Goal: Check status: Check status

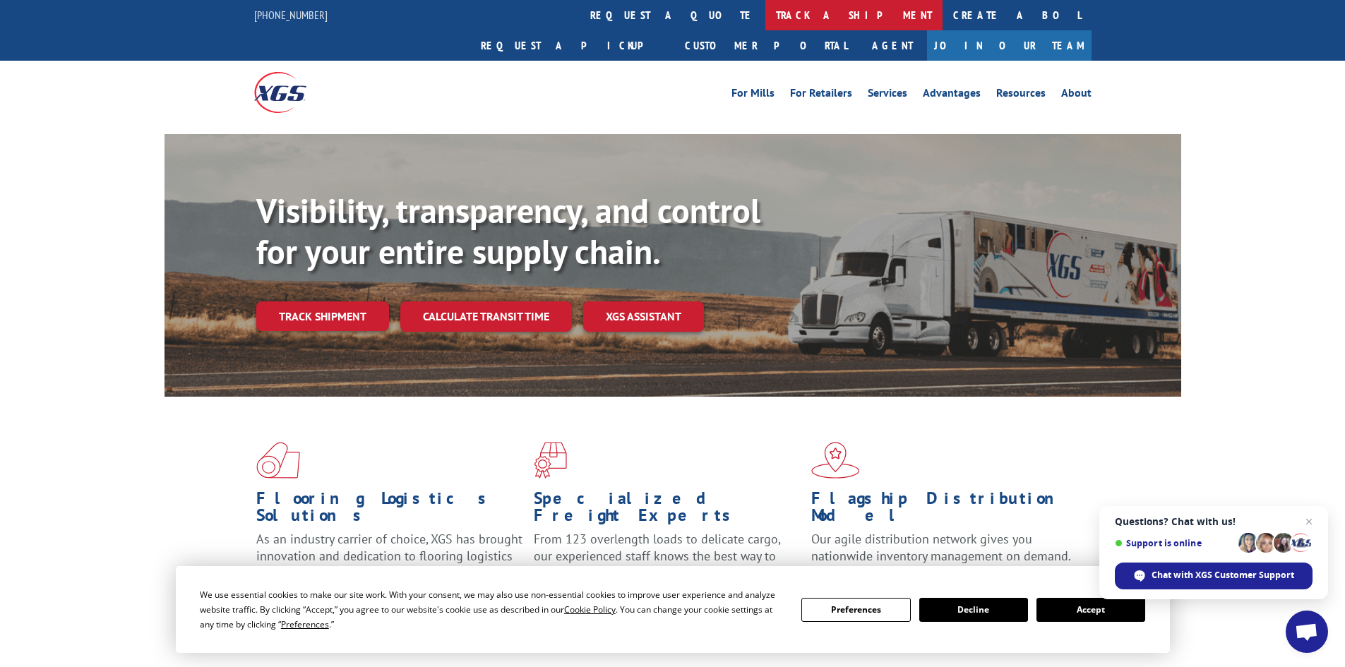
click at [765, 12] on link "track a shipment" at bounding box center [853, 15] width 177 height 30
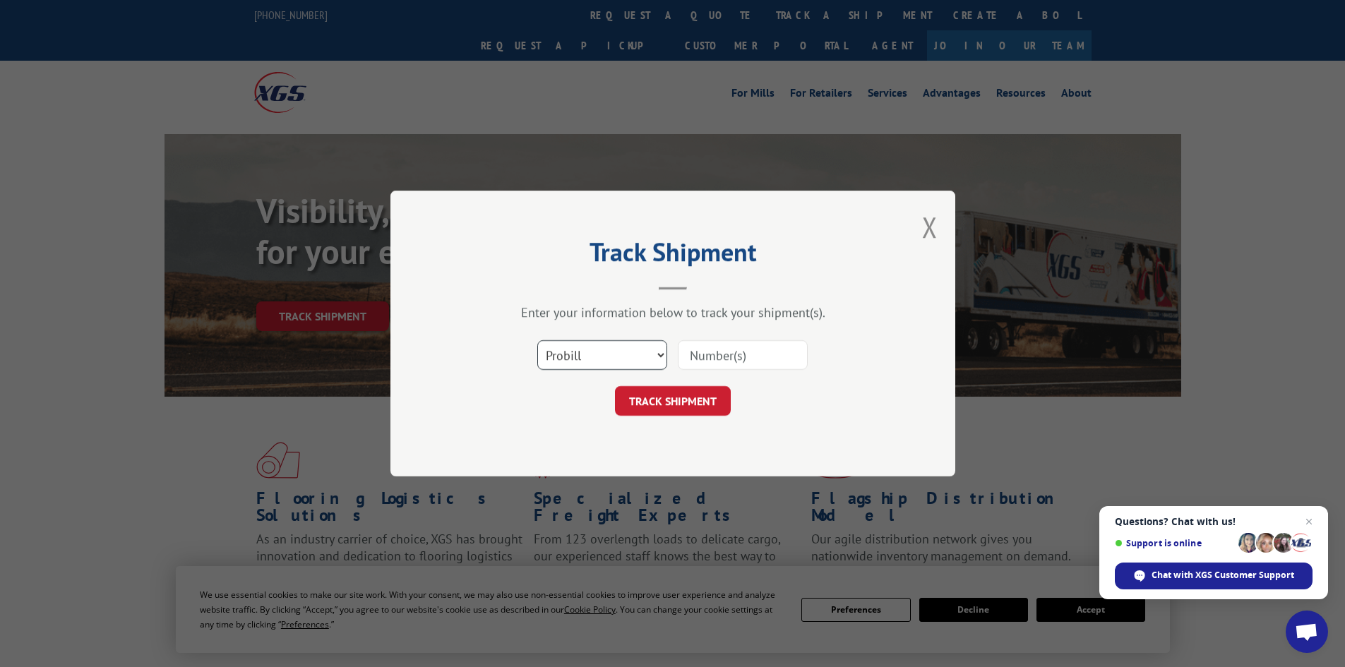
click at [612, 356] on select "Select category... Probill BOL PO" at bounding box center [602, 355] width 130 height 30
select select "bol"
click at [537, 340] on select "Select category... Probill BOL PO" at bounding box center [602, 355] width 130 height 30
click at [702, 353] on input at bounding box center [743, 355] width 130 height 30
type input "5199389"
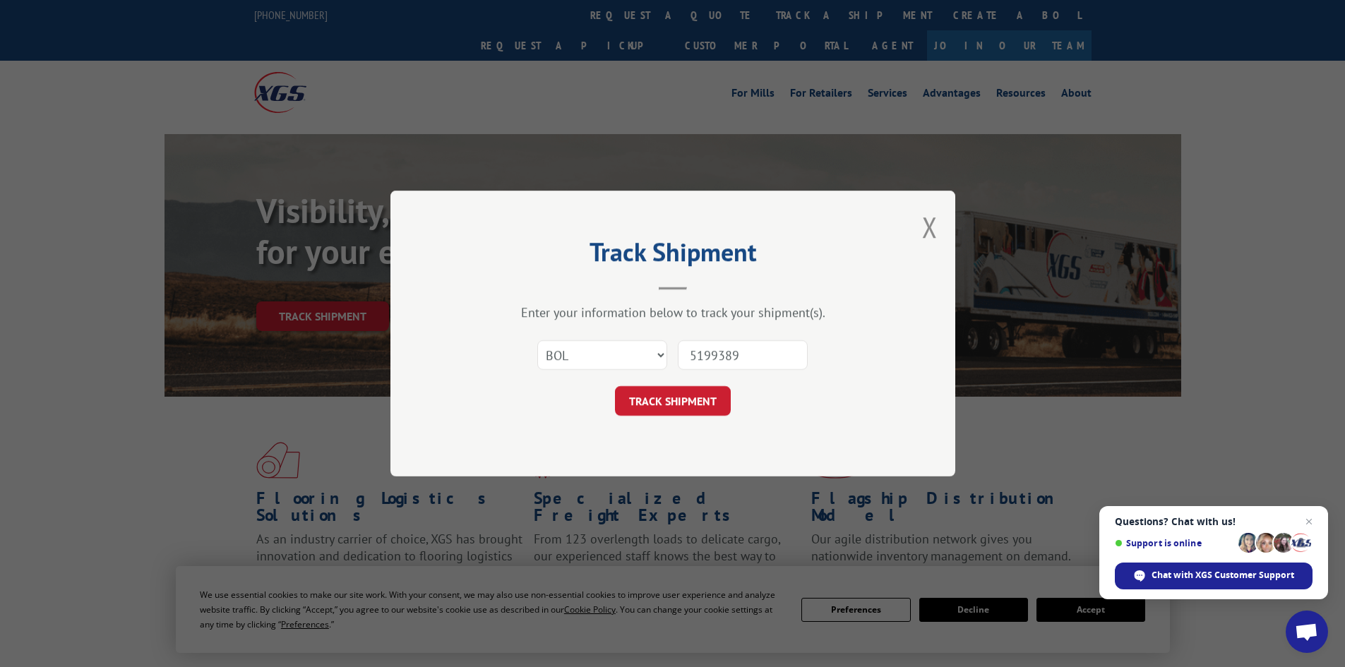
click at [615, 386] on button "TRACK SHIPMENT" at bounding box center [673, 401] width 116 height 30
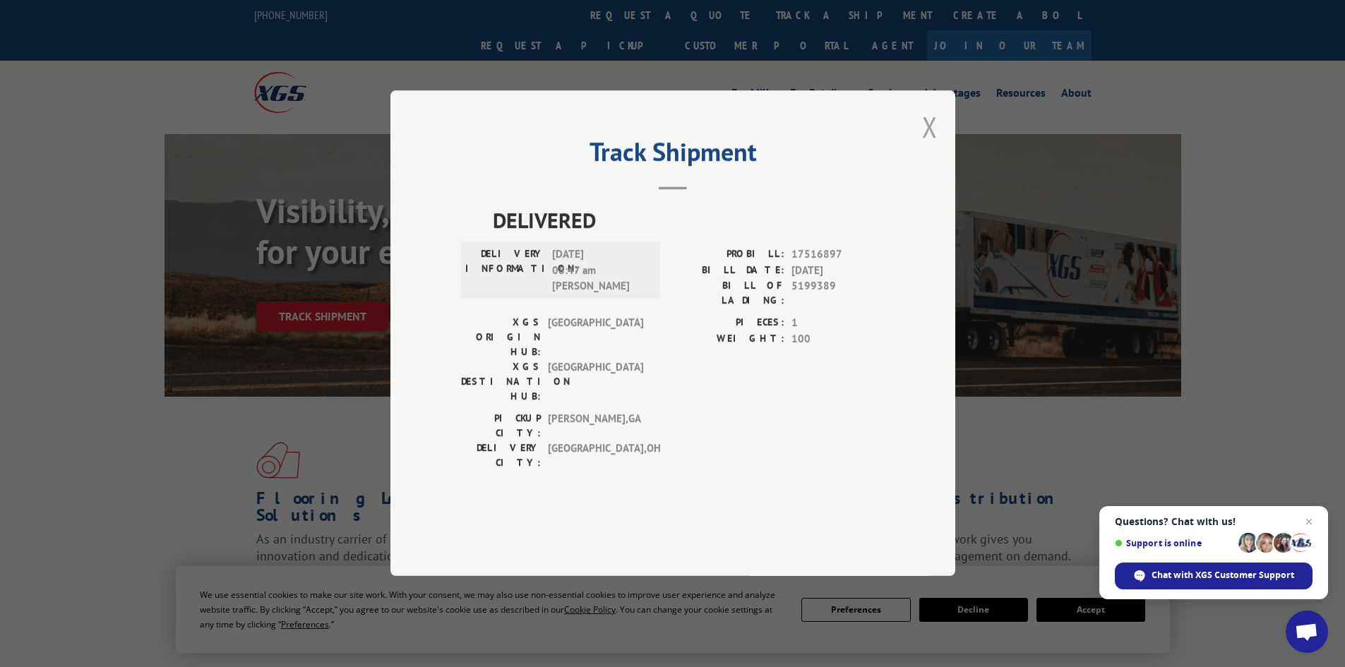
click at [925, 145] on button "Close modal" at bounding box center [930, 126] width 16 height 37
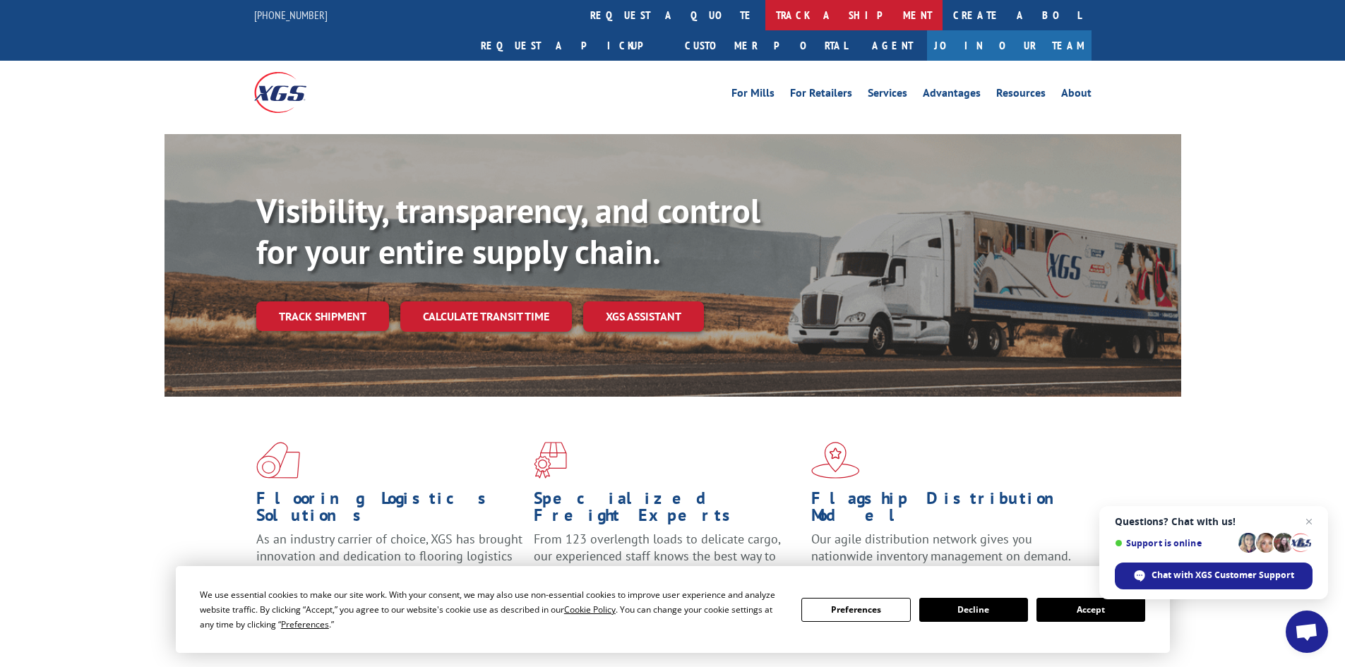
click at [765, 21] on link "track a shipment" at bounding box center [853, 15] width 177 height 30
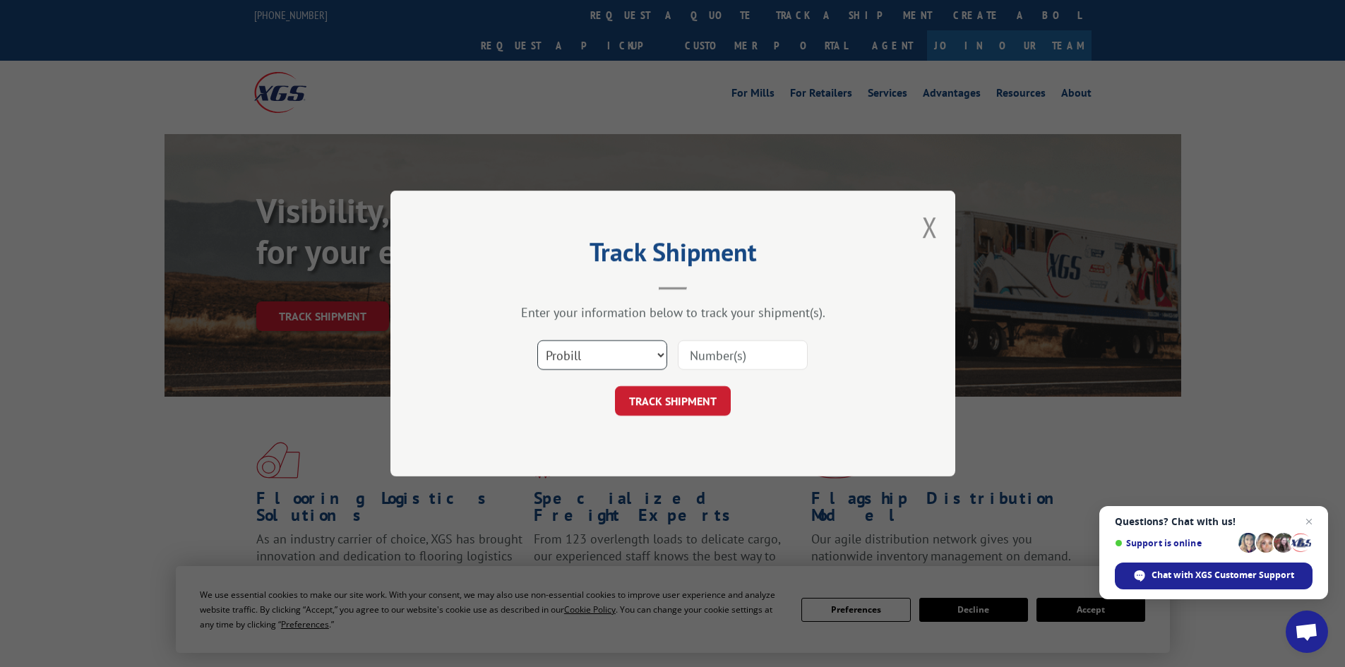
click at [577, 360] on select "Select category... Probill BOL PO" at bounding box center [602, 355] width 130 height 30
select select "bol"
click at [537, 340] on select "Select category... Probill BOL PO" at bounding box center [602, 355] width 130 height 30
click at [710, 358] on input at bounding box center [743, 355] width 130 height 30
type input "5195268"
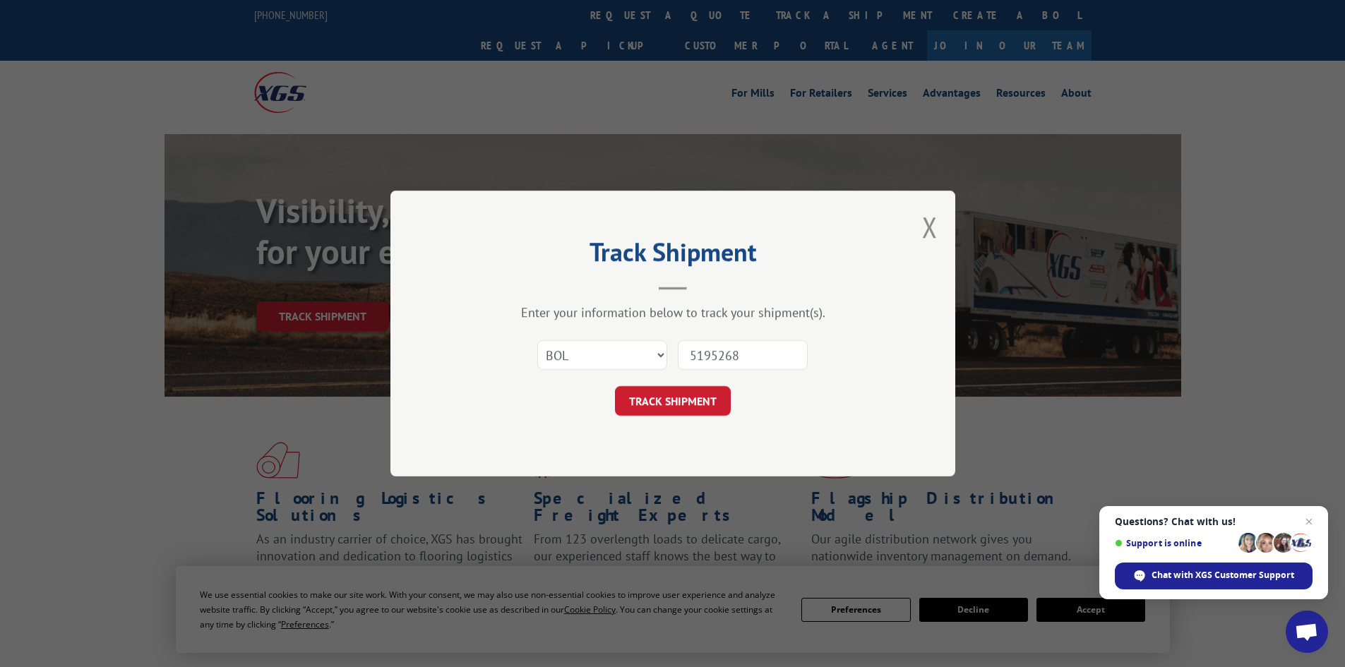
click at [615, 386] on button "TRACK SHIPMENT" at bounding box center [673, 401] width 116 height 30
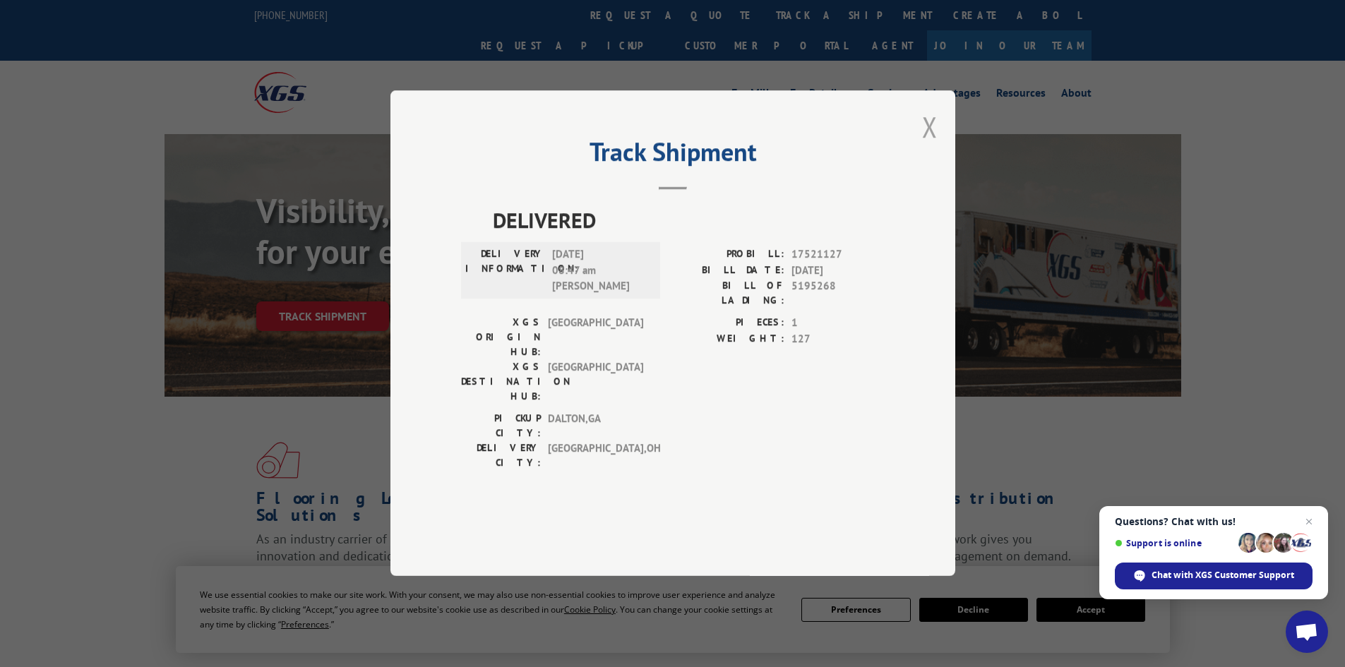
click at [923, 145] on button "Close modal" at bounding box center [930, 126] width 16 height 37
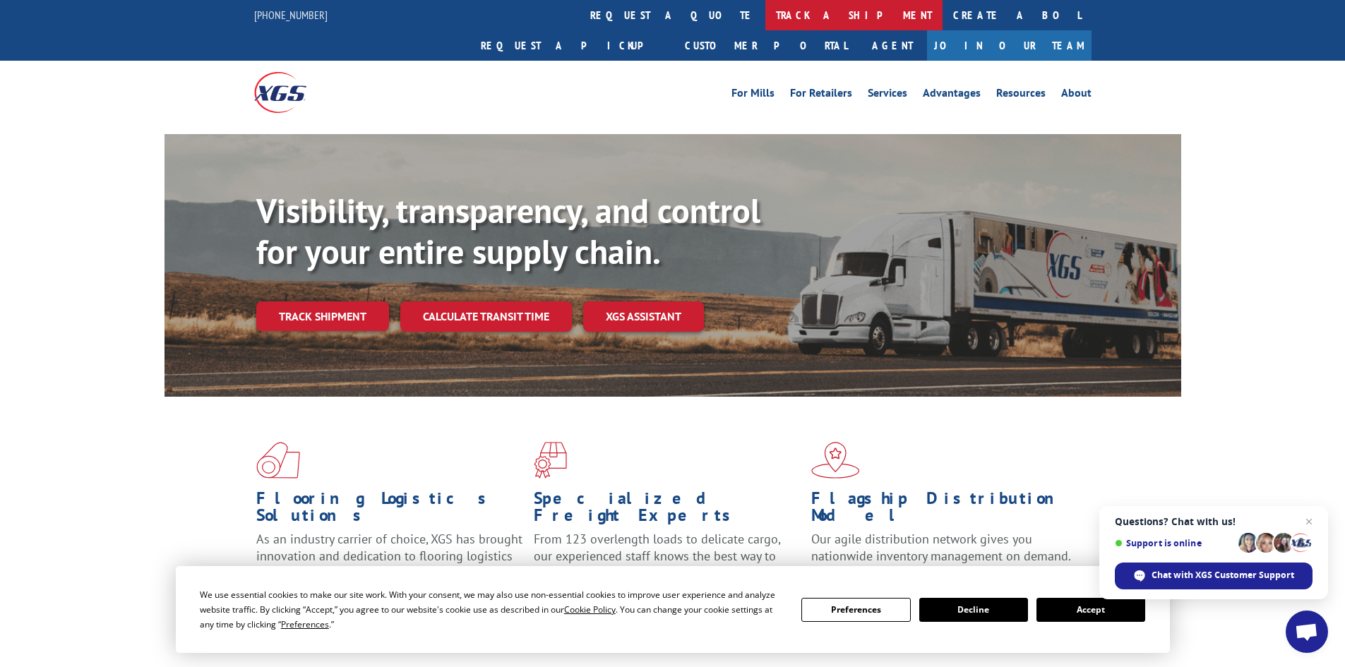
click at [765, 11] on link "track a shipment" at bounding box center [853, 15] width 177 height 30
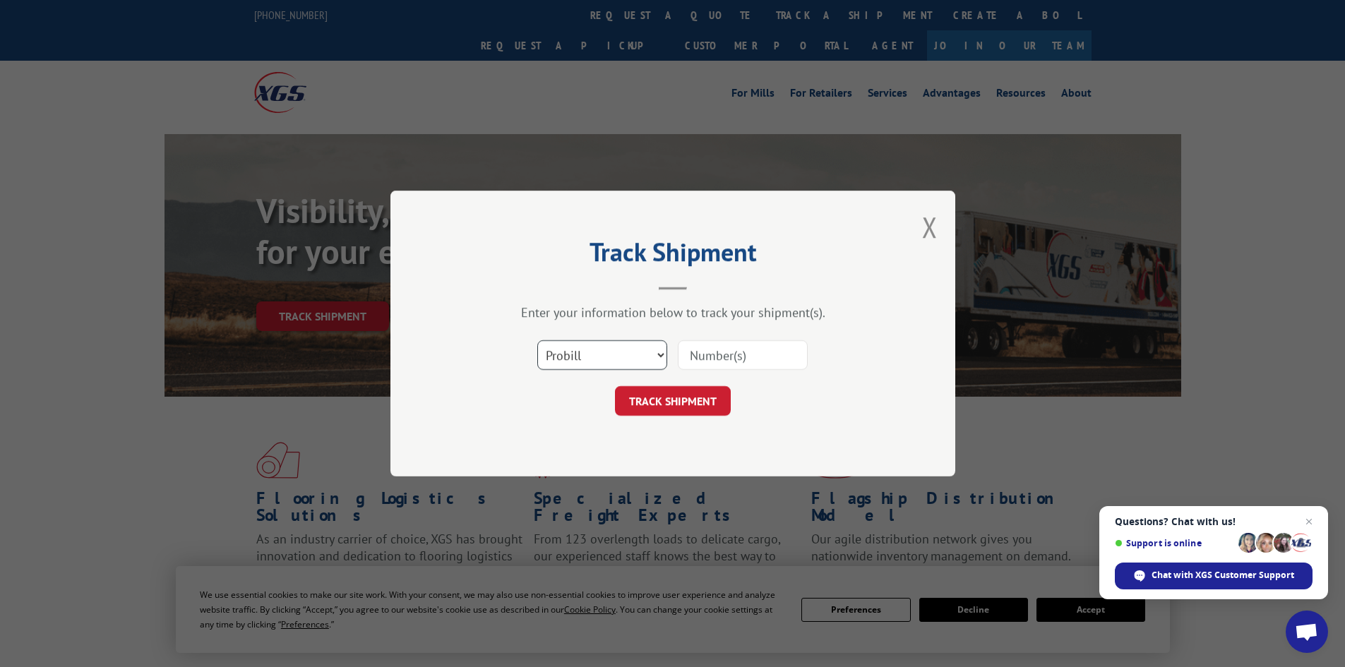
click at [593, 361] on select "Select category... Probill BOL PO" at bounding box center [602, 355] width 130 height 30
select select "bol"
click at [537, 340] on select "Select category... Probill BOL PO" at bounding box center [602, 355] width 130 height 30
click at [739, 358] on input at bounding box center [743, 355] width 130 height 30
type input "5211849"
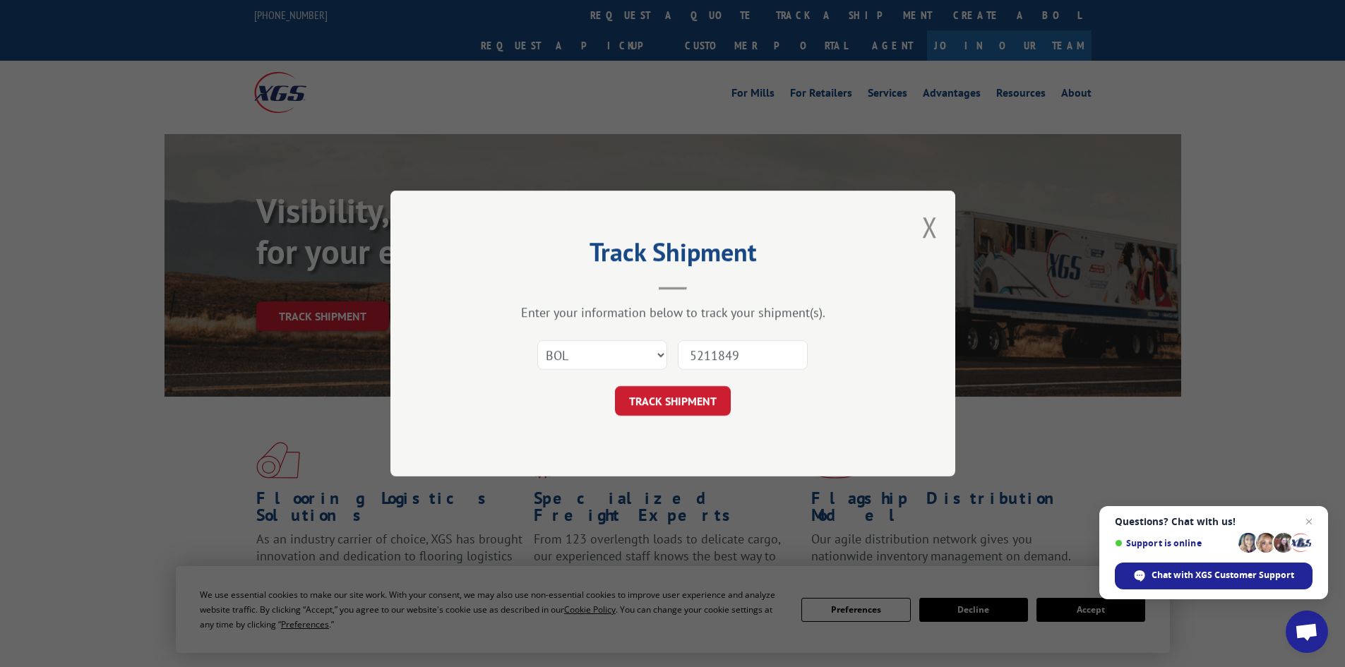
click at [615, 386] on button "TRACK SHIPMENT" at bounding box center [673, 401] width 116 height 30
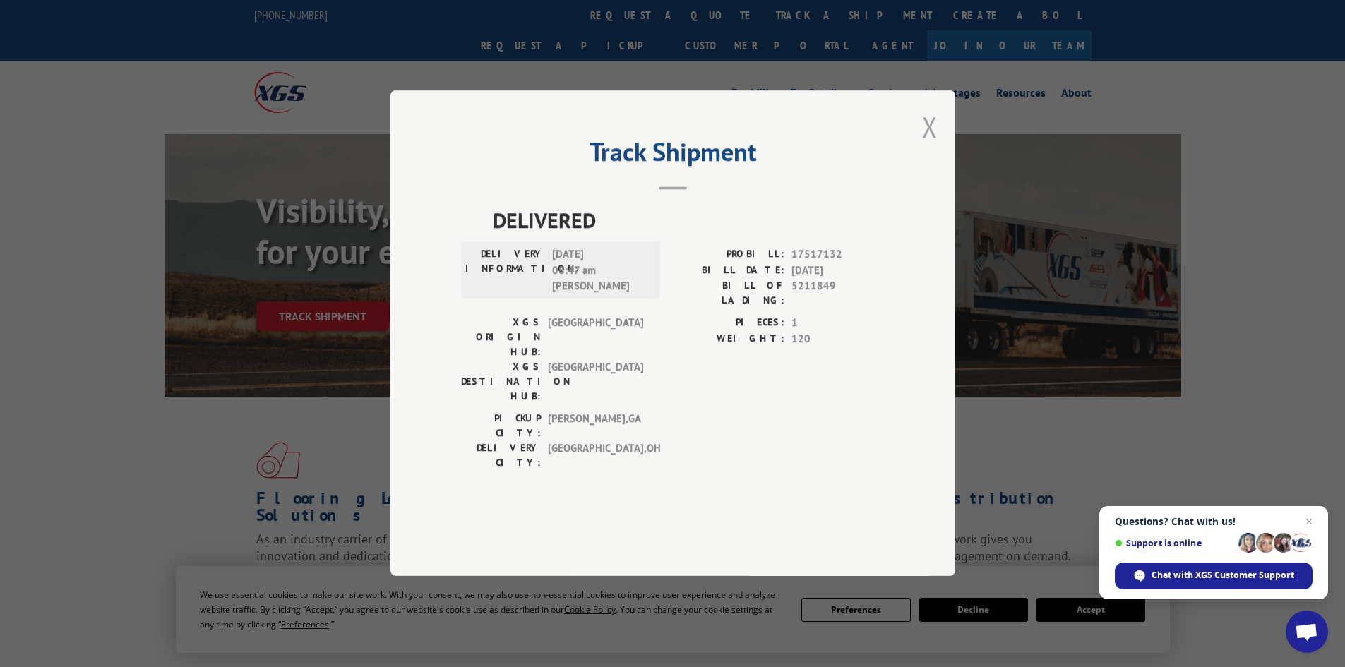
click at [930, 145] on button "Close modal" at bounding box center [930, 126] width 16 height 37
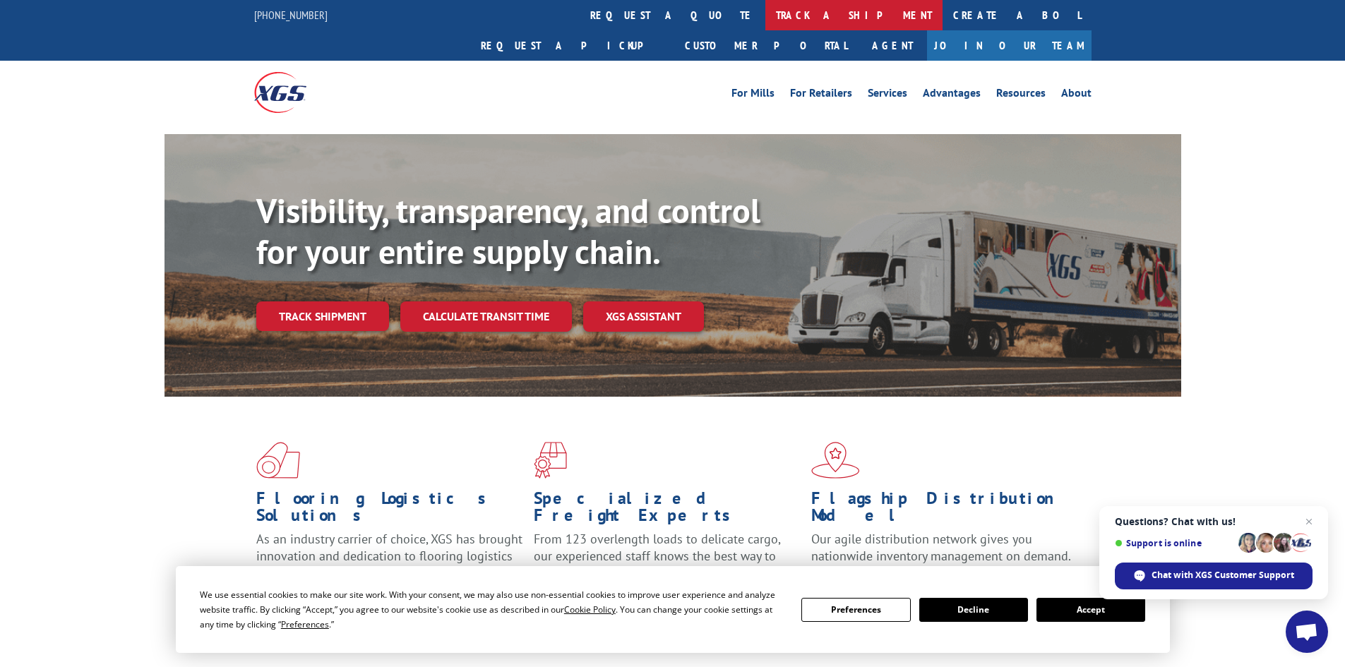
click at [765, 17] on link "track a shipment" at bounding box center [853, 15] width 177 height 30
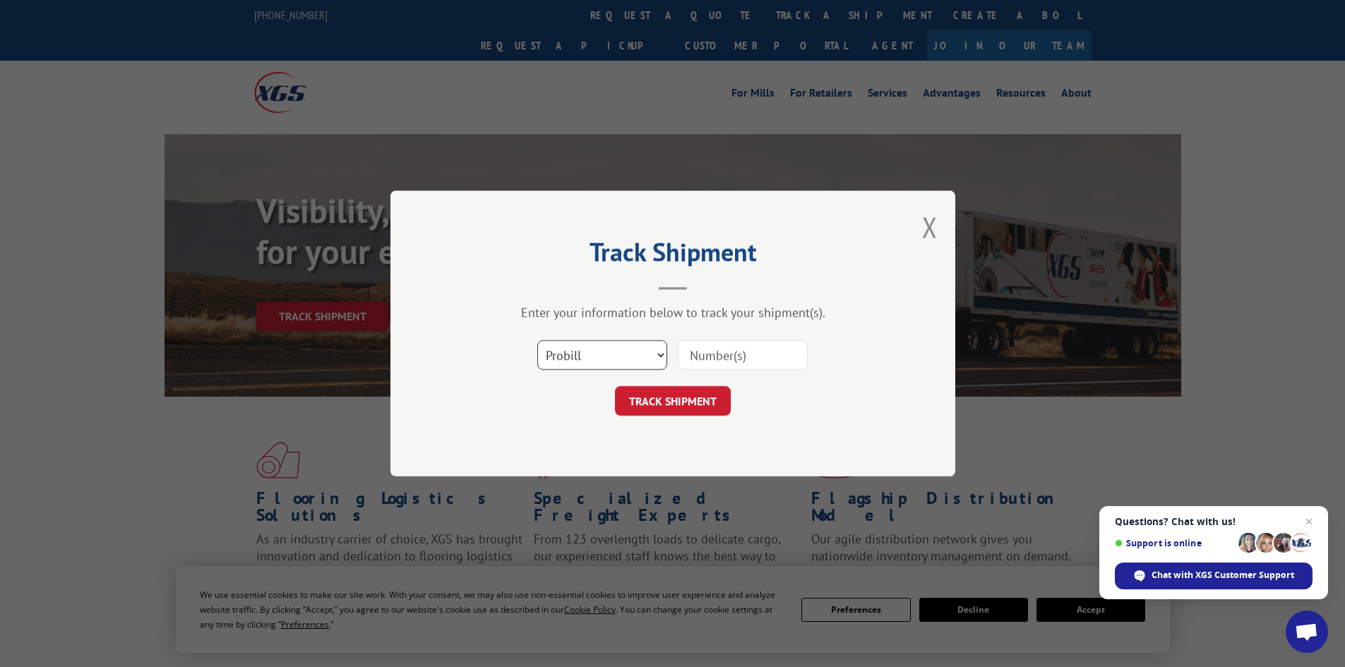
click at [635, 352] on select "Select category... Probill BOL PO" at bounding box center [602, 355] width 130 height 30
select select "bol"
click at [537, 340] on select "Select category... Probill BOL PO" at bounding box center [602, 355] width 130 height 30
click at [736, 352] on input at bounding box center [743, 355] width 130 height 30
type input "450848"
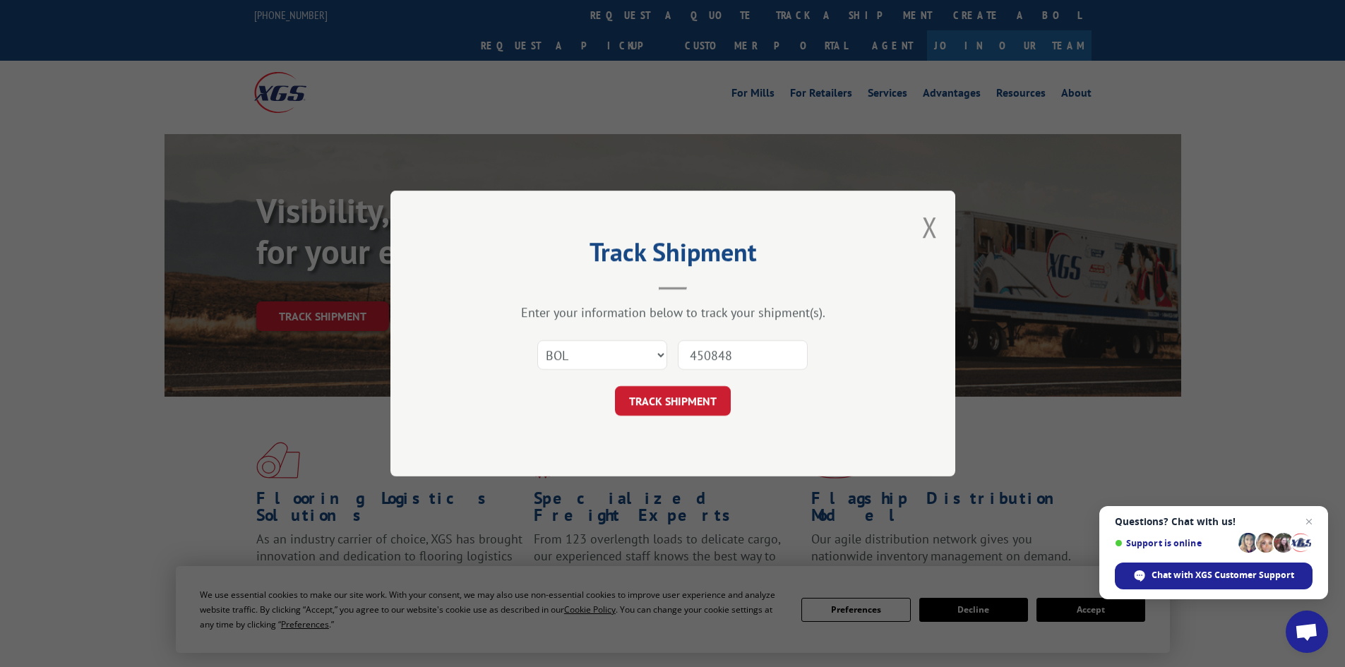
click button "TRACK SHIPMENT" at bounding box center [673, 401] width 116 height 30
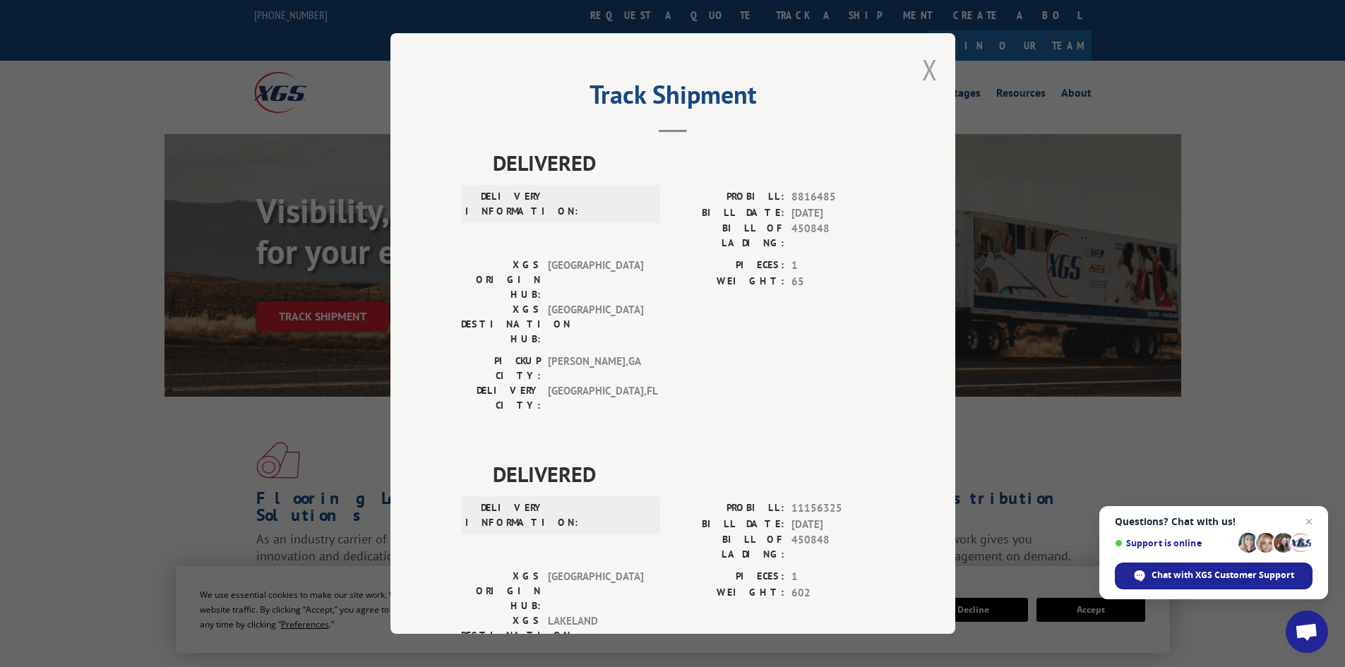
click at [930, 68] on button "Close modal" at bounding box center [930, 69] width 16 height 37
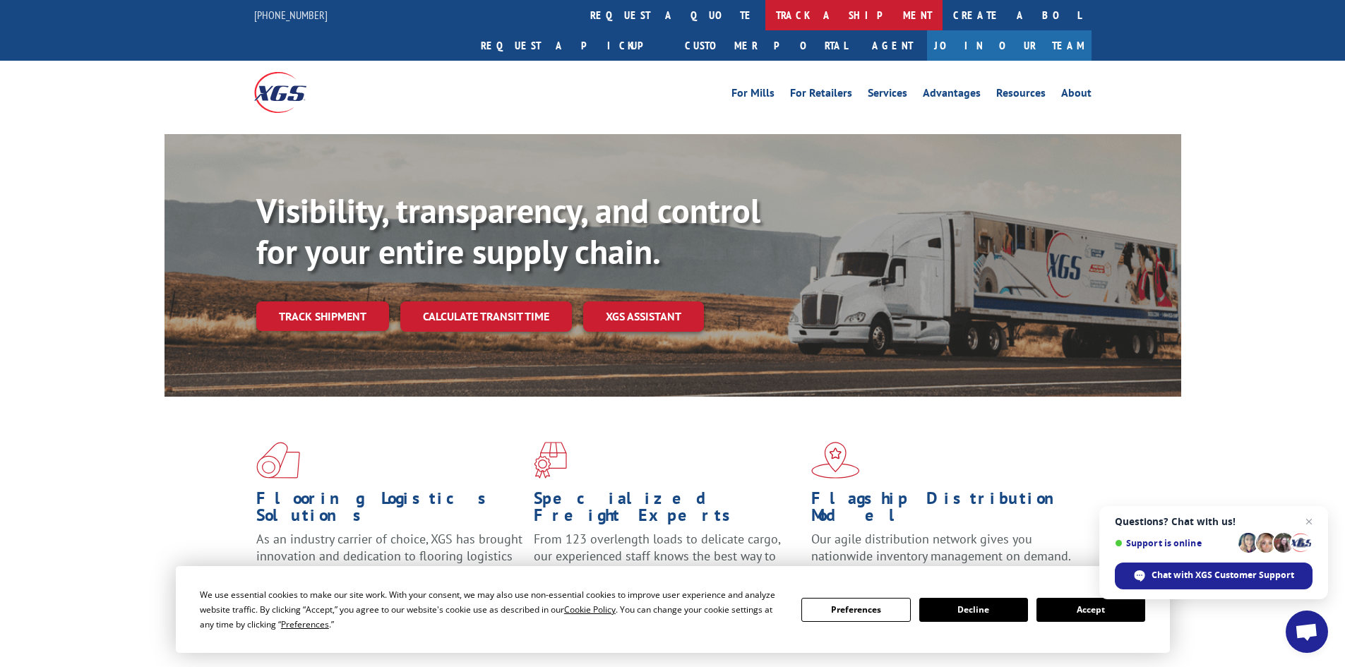
click at [765, 18] on link "track a shipment" at bounding box center [853, 15] width 177 height 30
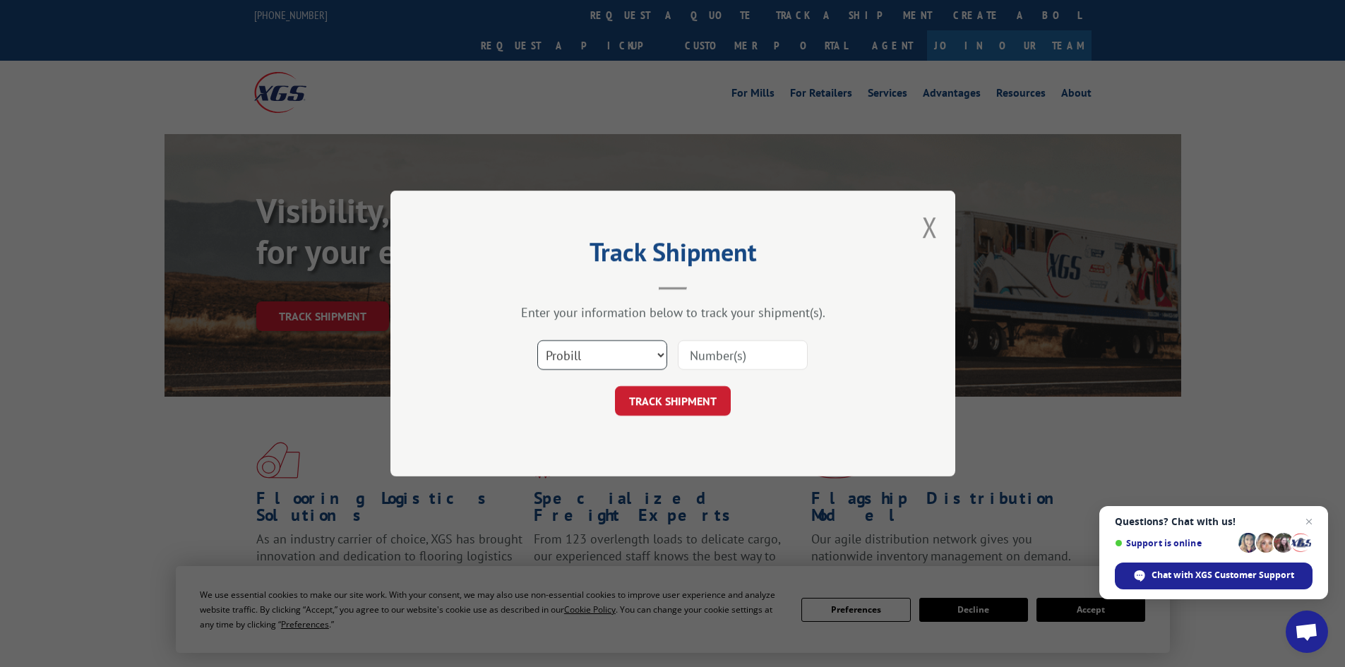
click at [608, 357] on select "Select category... Probill BOL PO" at bounding box center [602, 355] width 130 height 30
select select "bol"
click at [537, 340] on select "Select category... Probill BOL PO" at bounding box center [602, 355] width 130 height 30
click at [724, 356] on input at bounding box center [743, 355] width 130 height 30
type input "5225927"
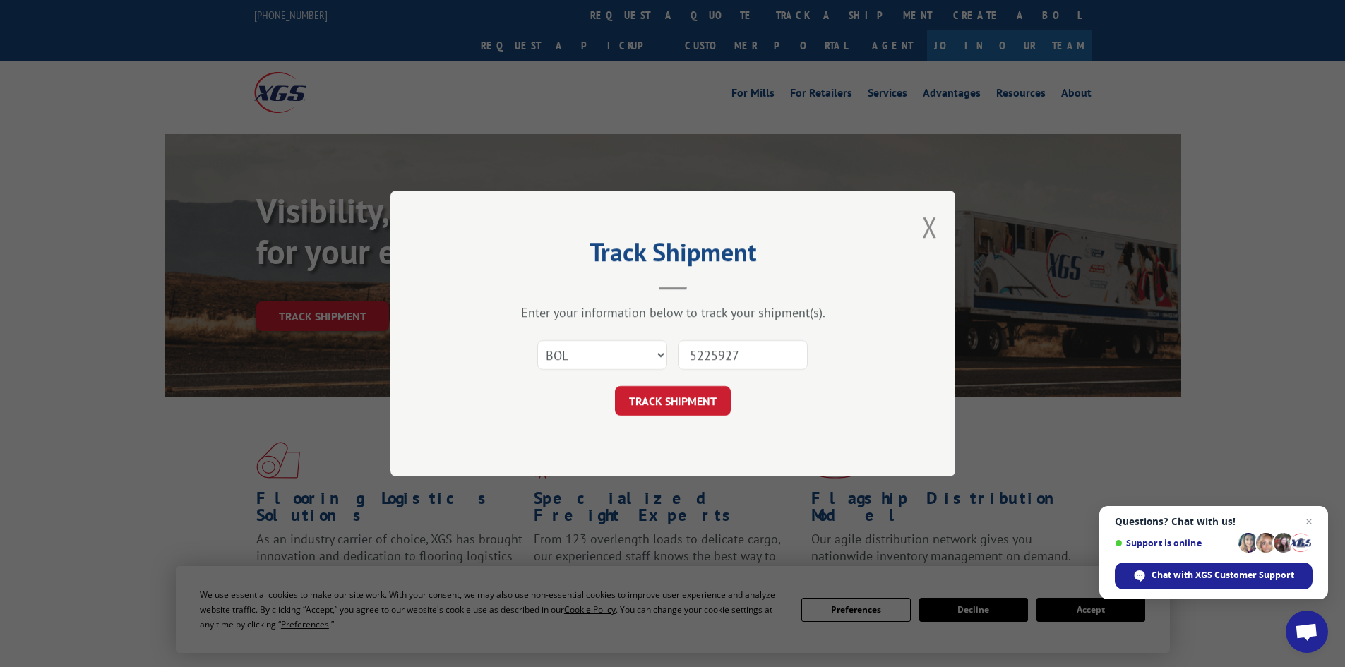
click at [615, 386] on button "TRACK SHIPMENT" at bounding box center [673, 401] width 116 height 30
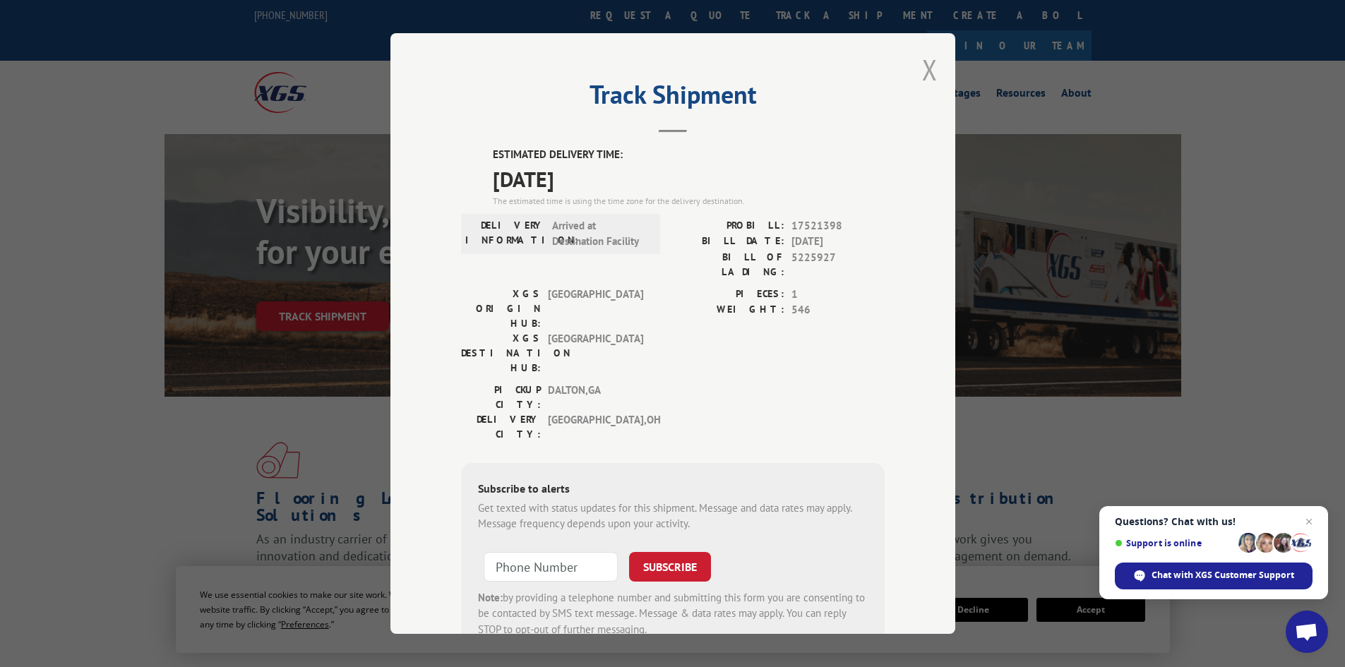
click at [922, 61] on button "Close modal" at bounding box center [930, 69] width 16 height 37
